Goal: Task Accomplishment & Management: Manage account settings

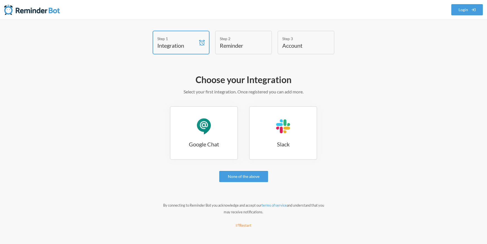
scroll to position [1, 0]
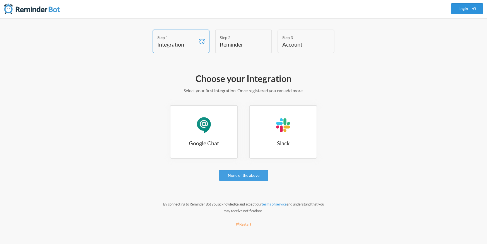
click at [467, 12] on link "Login" at bounding box center [467, 8] width 32 height 11
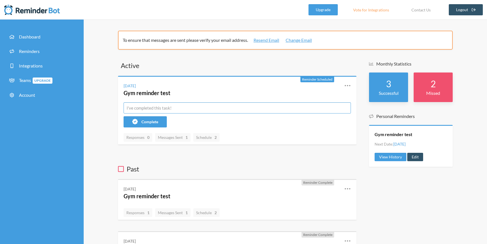
click at [156, 109] on input "text" at bounding box center [237, 107] width 227 height 11
click at [347, 86] on icon at bounding box center [347, 85] width 7 height 7
click at [301, 118] on link "Edit" at bounding box center [322, 118] width 47 height 9
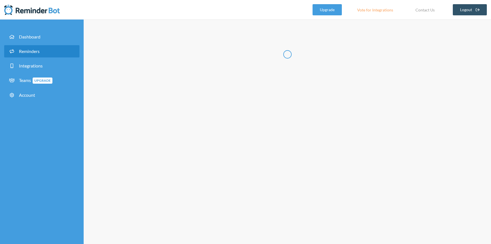
type input "Gym reminder test"
select select "12:00:00"
select select "true"
select select "16:30:00"
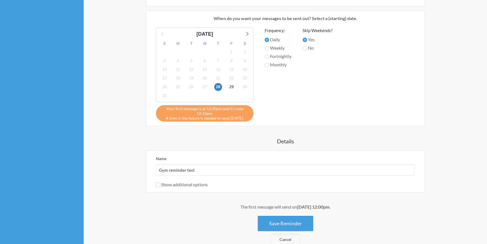
scroll to position [322, 0]
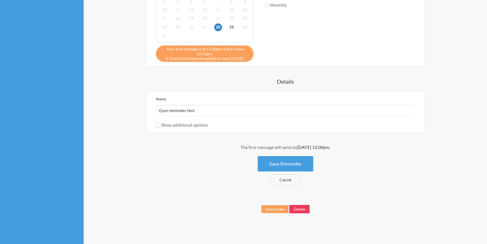
click at [303, 211] on button "Delete" at bounding box center [299, 209] width 20 height 8
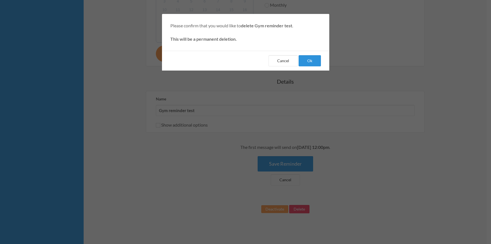
click at [314, 61] on button "Ok" at bounding box center [310, 60] width 22 height 11
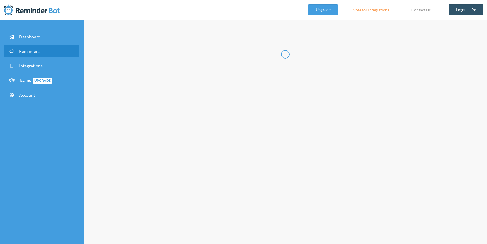
select select "09:30:00"
select select "10:30:00"
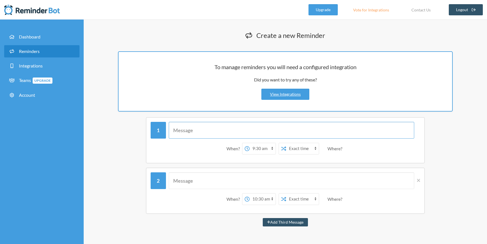
click at [217, 134] on input "text" at bounding box center [292, 130] width 246 height 17
type input "Test - pausas activas"
click at [198, 183] on input "text" at bounding box center [292, 180] width 246 height 17
type input "Test pausas activas"
click at [272, 149] on select "12:00 am 12:15 am 12:30 am 12:45 am 1:00 am 1:15 am 1:30 am 1:45 am 2:00 am 2:1…" at bounding box center [263, 148] width 26 height 11
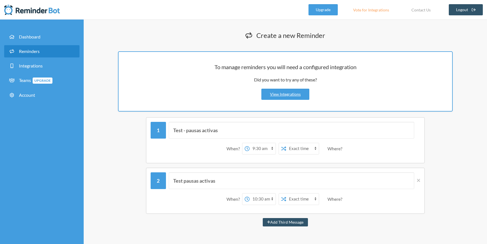
select select "11:00:00"
click at [250, 143] on select "12:00 am 12:15 am 12:30 am 12:45 am 1:00 am 1:15 am 1:30 am 1:45 am 2:00 am 2:1…" at bounding box center [263, 148] width 26 height 11
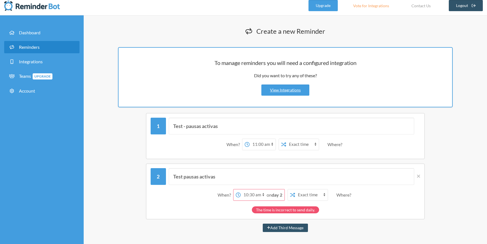
scroll to position [9, 0]
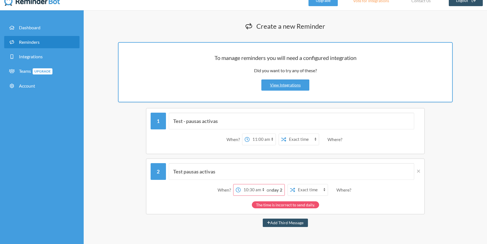
click at [263, 191] on select "12:00 am 12:15 am 12:30 am 12:45 am 1:00 am 1:15 am 1:30 am 1:45 am 2:00 am 2:1…" at bounding box center [254, 189] width 26 height 11
select select "16:00:00"
click at [249, 184] on select "12:00 am 12:15 am 12:30 am 12:45 am 1:00 am 1:15 am 1:30 am 1:45 am 2:00 am 2:1…" at bounding box center [254, 189] width 26 height 11
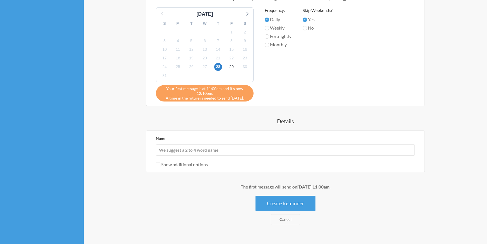
scroll to position [270, 0]
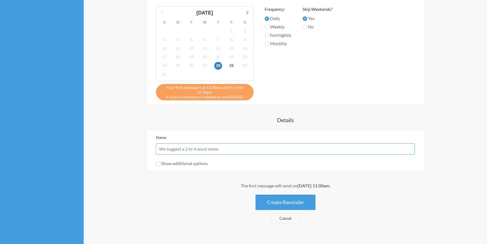
click at [221, 151] on input "Name" at bounding box center [285, 148] width 259 height 11
type input "Test pausas activas"
click at [282, 206] on button "Create Reminder" at bounding box center [286, 202] width 60 height 15
click at [276, 204] on button "Create Reminder" at bounding box center [286, 202] width 60 height 15
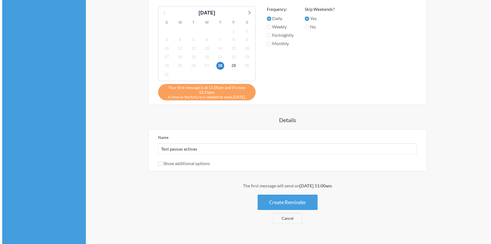
scroll to position [0, 0]
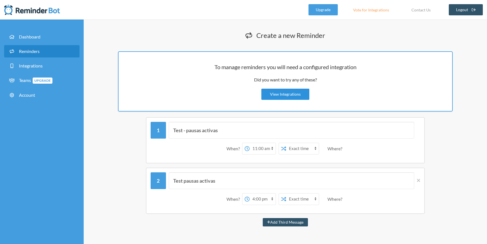
click at [285, 96] on link "View Integrations" at bounding box center [285, 94] width 48 height 11
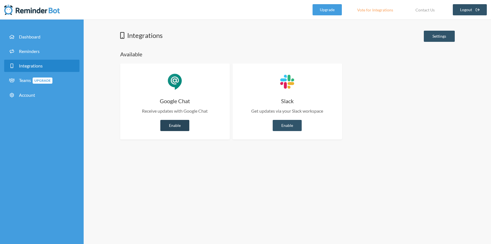
click at [173, 123] on link "Enable" at bounding box center [174, 125] width 29 height 11
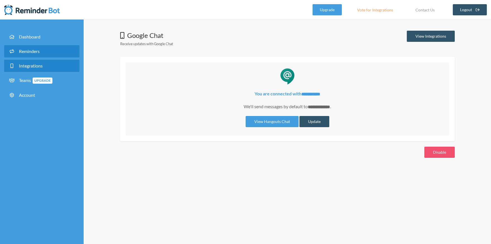
click at [28, 52] on span "Reminders" at bounding box center [29, 51] width 21 height 5
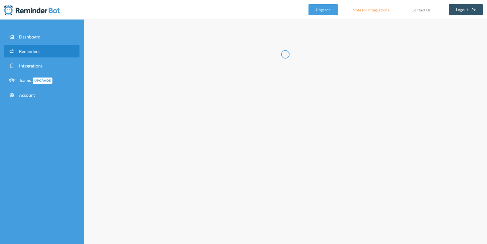
select select "11:30:00"
select select "12:30:00"
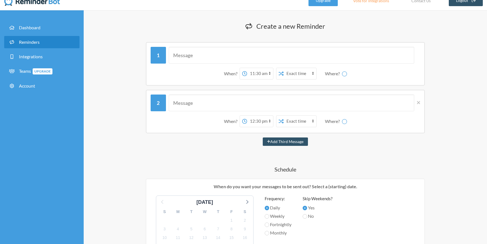
select select "spaces/AAAA2cTyEYc"
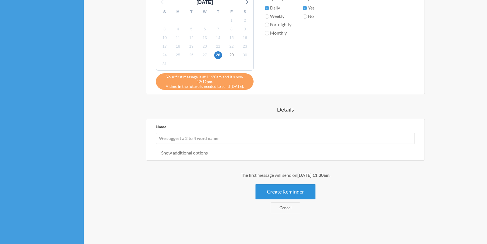
click at [287, 190] on button "Create Reminder" at bounding box center [286, 191] width 60 height 15
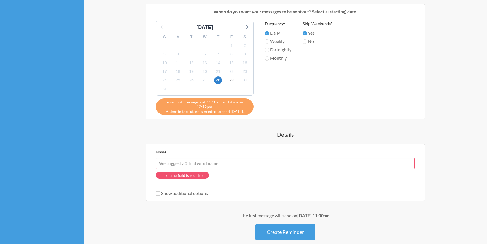
click at [193, 164] on input "Name" at bounding box center [285, 163] width 259 height 11
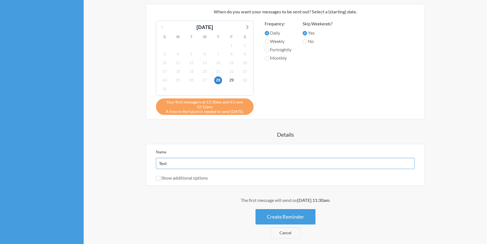
type input "Test pausas activas"
click at [291, 219] on button "Create Reminder" at bounding box center [286, 216] width 60 height 15
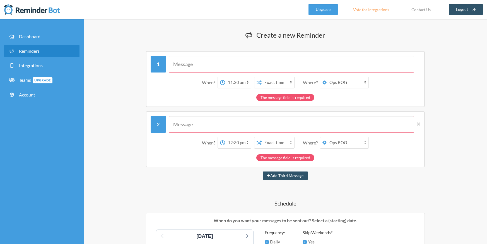
scroll to position [0, 0]
click at [212, 68] on input "text" at bounding box center [292, 64] width 246 height 17
type input "Test - pausas activas"
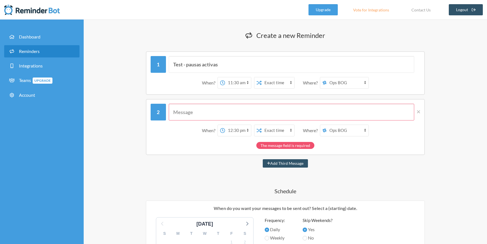
click at [199, 116] on input "text" at bounding box center [292, 112] width 246 height 17
type input "Test pausas activas"
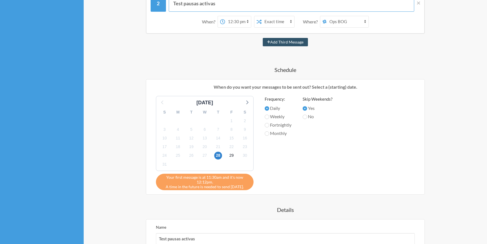
scroll to position [209, 0]
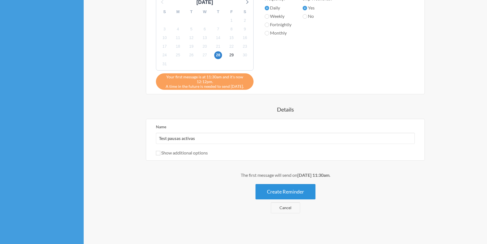
click at [284, 194] on button "Create Reminder" at bounding box center [286, 191] width 60 height 15
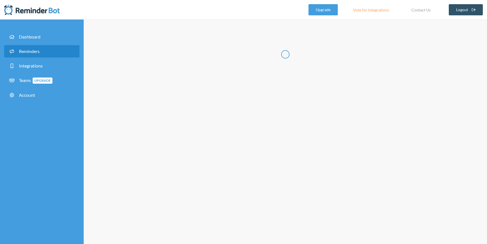
scroll to position [0, 0]
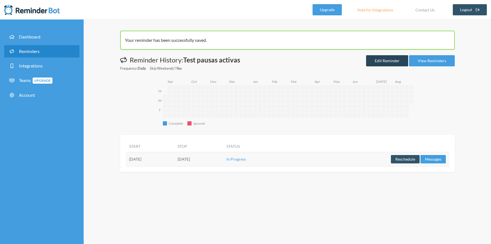
click at [389, 61] on link "Edit Reminder" at bounding box center [387, 60] width 42 height 11
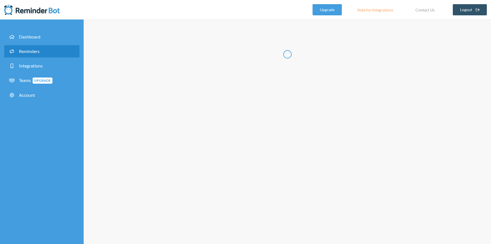
type input "Test pausas activas"
select select "11:30:00"
select select "12:30:00"
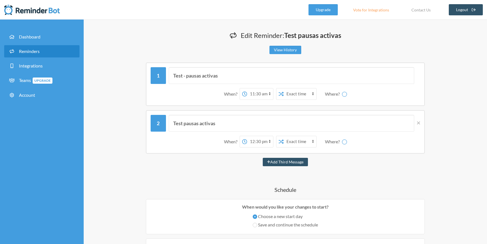
select select "spaces/AAAA2cTyEYc"
click at [419, 122] on icon at bounding box center [418, 123] width 3 height 5
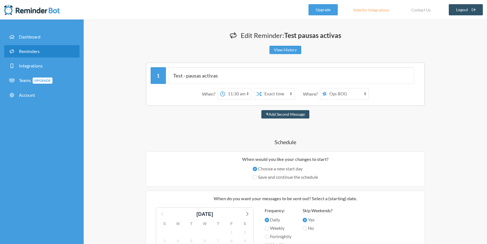
click at [246, 94] on select "12:00 am 12:15 am 12:30 am 12:45 am 1:00 am 1:15 am 1:30 am 1:45 am 2:00 am 2:1…" at bounding box center [238, 93] width 26 height 11
select select "16:00:00"
click at [227, 88] on select "12:00 am 12:15 am 12:30 am 12:45 am 1:00 am 1:15 am 1:30 am 1:45 am 2:00 am 2:1…" at bounding box center [238, 93] width 26 height 11
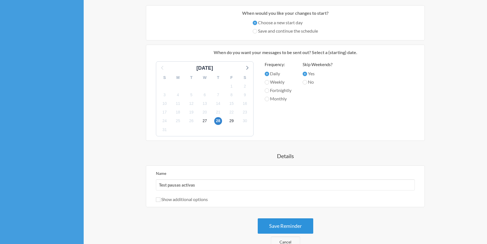
click at [275, 227] on button "Save Reminder" at bounding box center [286, 225] width 56 height 15
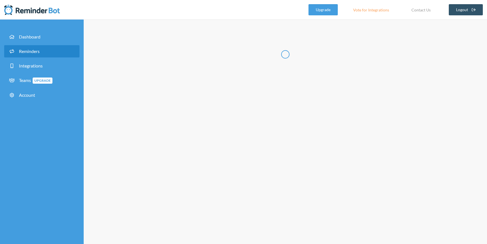
scroll to position [0, 0]
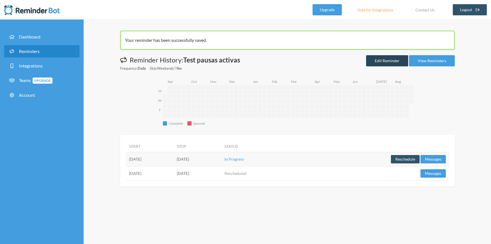
click at [391, 58] on link "Edit Reminder" at bounding box center [387, 60] width 42 height 11
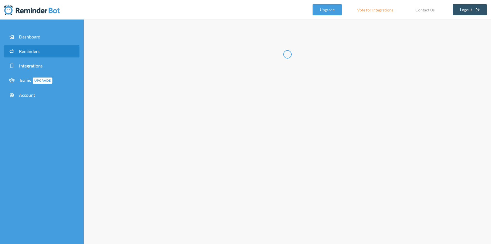
type input "Test pausas activas"
select select "16:00:00"
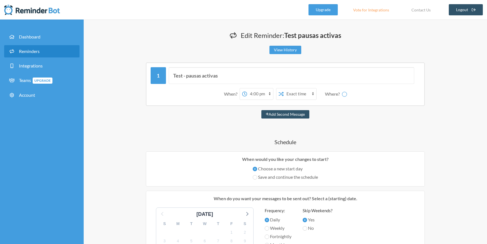
select select "spaces/AAAA2cTyEYc"
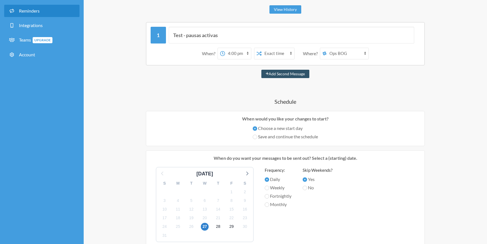
scroll to position [40, 0]
click at [360, 56] on select "Marcela Perez Ops BOG" at bounding box center [348, 54] width 42 height 11
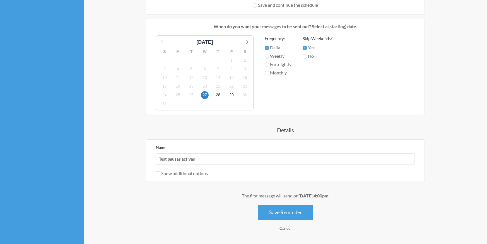
scroll to position [176, 0]
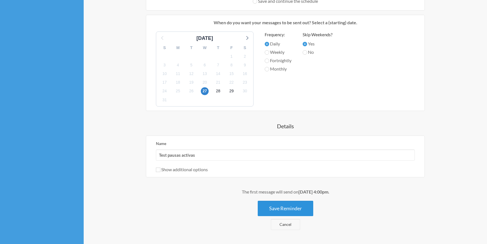
click at [285, 205] on button "Save Reminder" at bounding box center [286, 208] width 56 height 15
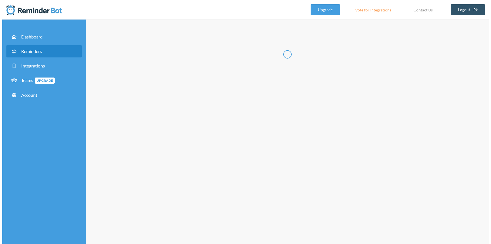
scroll to position [0, 0]
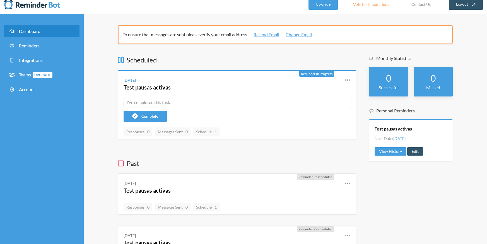
scroll to position [5, 0]
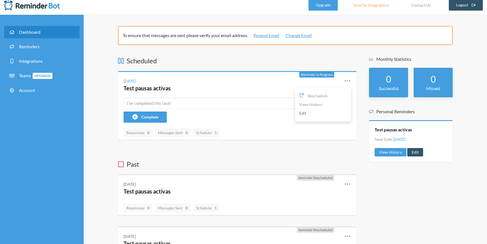
click at [307, 114] on link "Edit" at bounding box center [322, 113] width 47 height 9
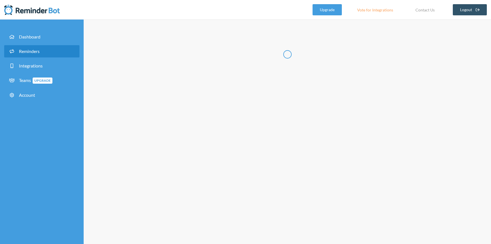
type input "Test pausas activas"
select select "16:00:00"
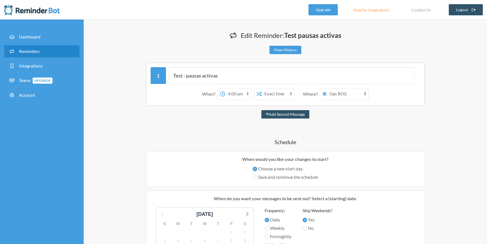
click at [348, 96] on select "Marcela Perez Copasst - Helios Ops BOG" at bounding box center [348, 93] width 42 height 11
select select "spaces/AAAAl8mhar4"
click at [327, 88] on select "Marcela Perez Copasst - Helios Ops BOG" at bounding box center [348, 93] width 42 height 11
click at [323, 11] on link "Upgrade" at bounding box center [323, 9] width 29 height 11
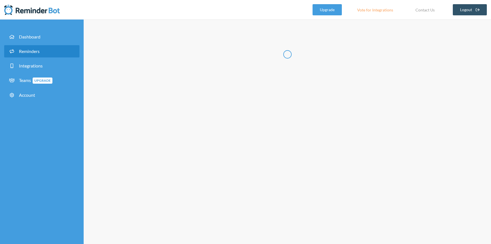
type input "Test pausas activas"
select select "16:00:00"
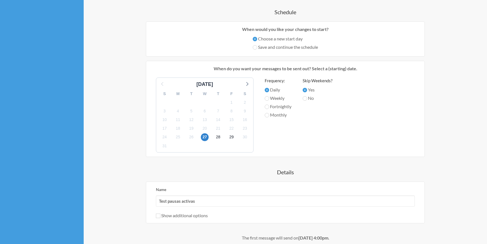
scroll to position [221, 0]
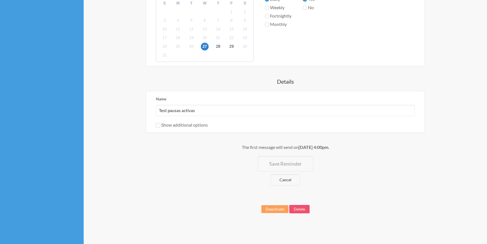
select select "spaces/AAAA2cTyEYc"
click at [301, 165] on button "Save Reminder" at bounding box center [286, 163] width 56 height 15
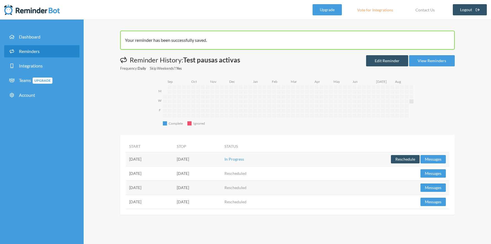
click at [32, 53] on span "Reminders" at bounding box center [29, 51] width 21 height 5
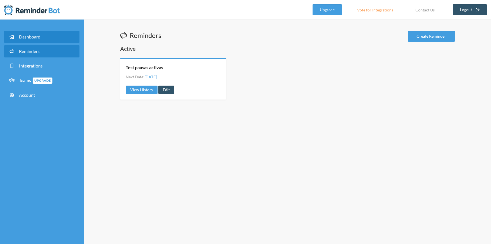
click at [31, 39] on span "Dashboard" at bounding box center [29, 36] width 21 height 5
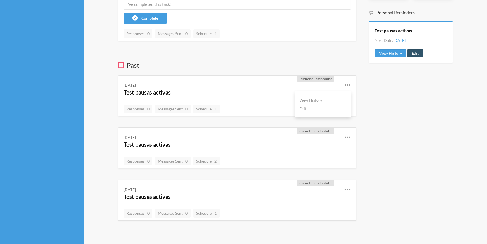
scroll to position [111, 0]
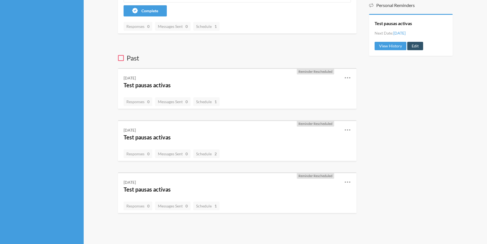
click at [121, 59] on icon at bounding box center [121, 58] width 6 height 7
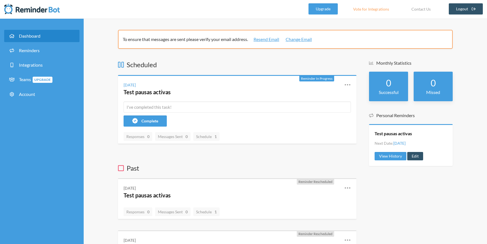
scroll to position [0, 0]
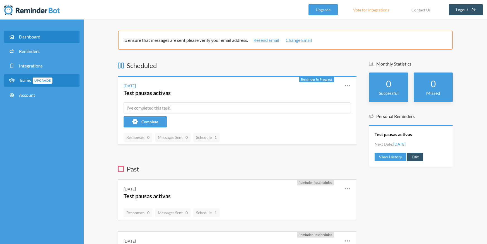
click at [21, 81] on span "Teams Upgrade" at bounding box center [35, 80] width 33 height 5
